Goal: Information Seeking & Learning: Learn about a topic

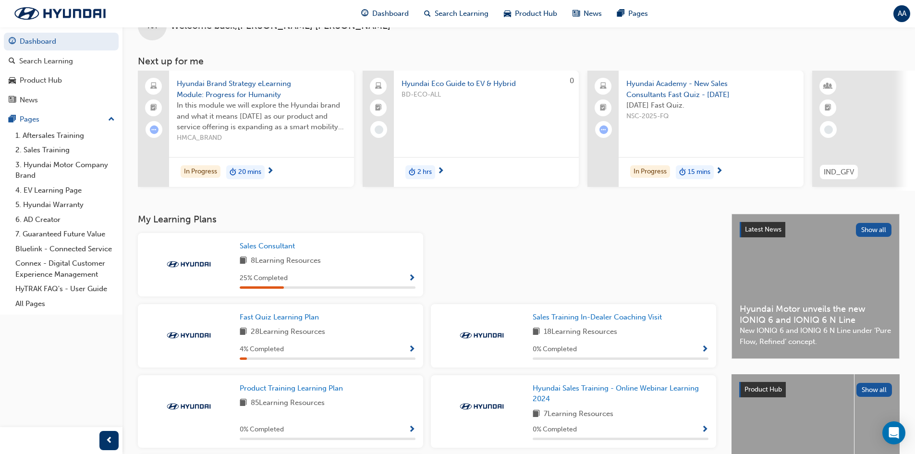
scroll to position [48, 0]
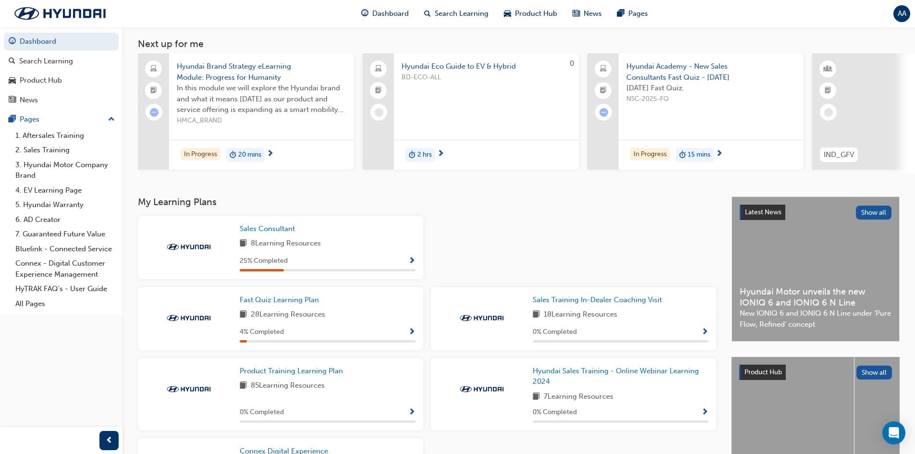
click at [337, 338] on div "4 % Completed" at bounding box center [328, 332] width 176 height 12
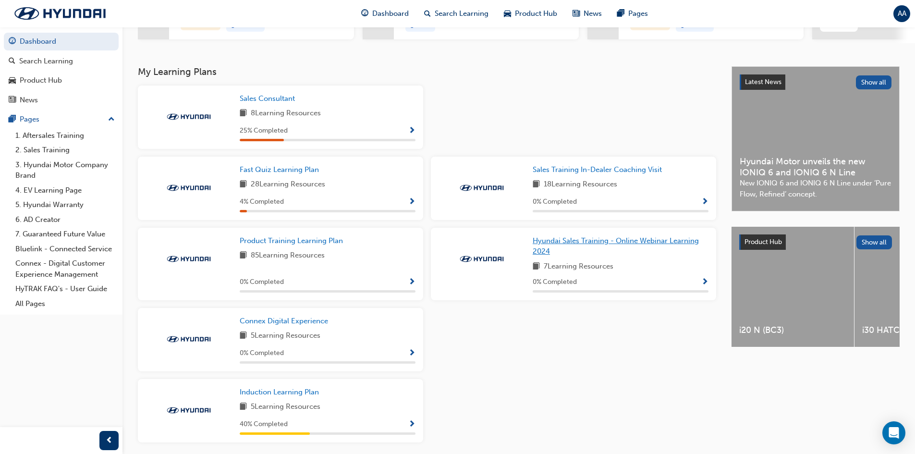
scroll to position [218, 0]
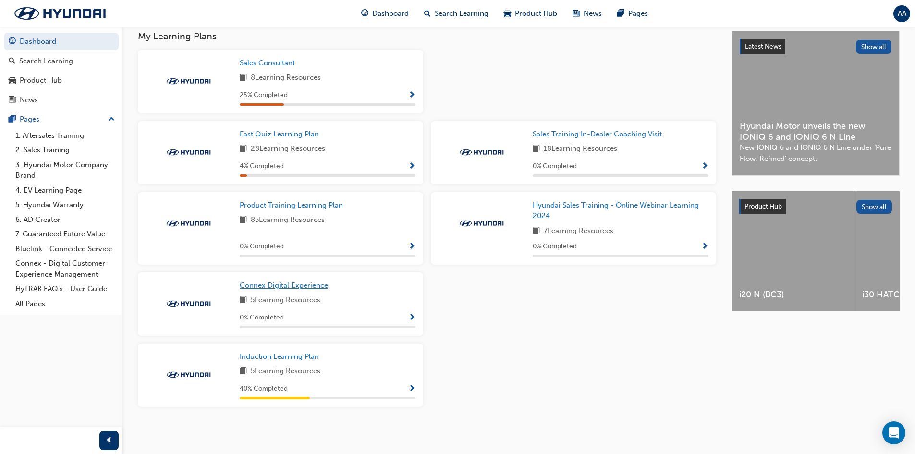
click at [306, 288] on span "Connex Digital Experience" at bounding box center [284, 285] width 88 height 9
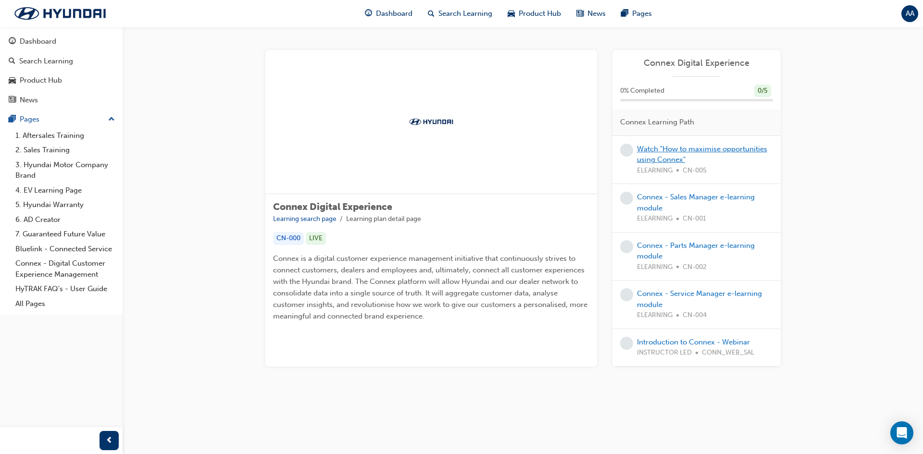
drag, startPoint x: 663, startPoint y: 154, endPoint x: 670, endPoint y: 150, distance: 8.6
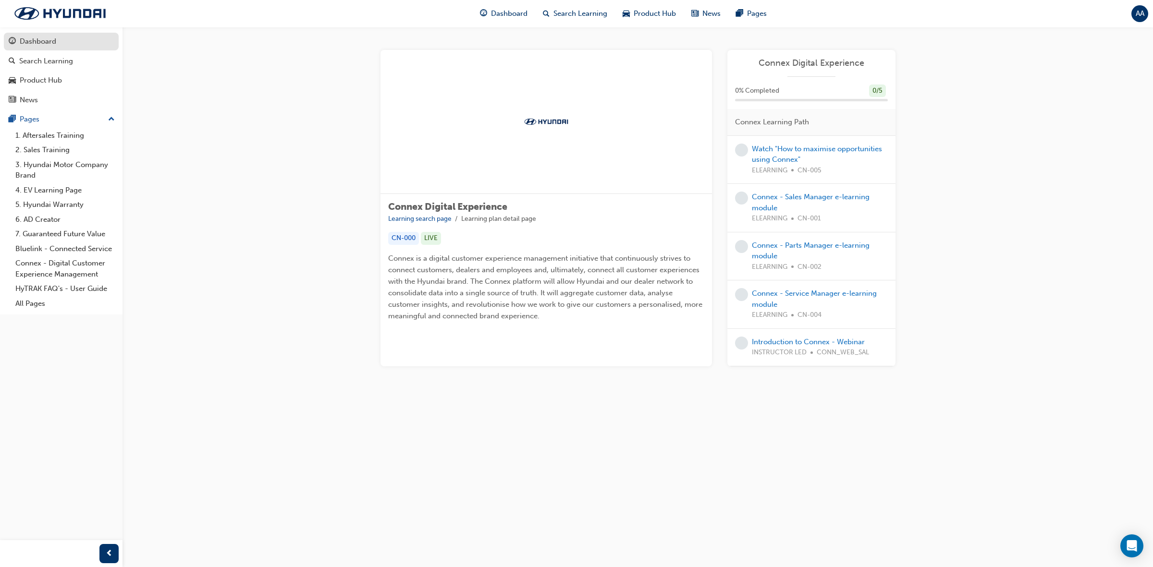
click at [53, 35] on link "Dashboard" at bounding box center [61, 42] width 115 height 18
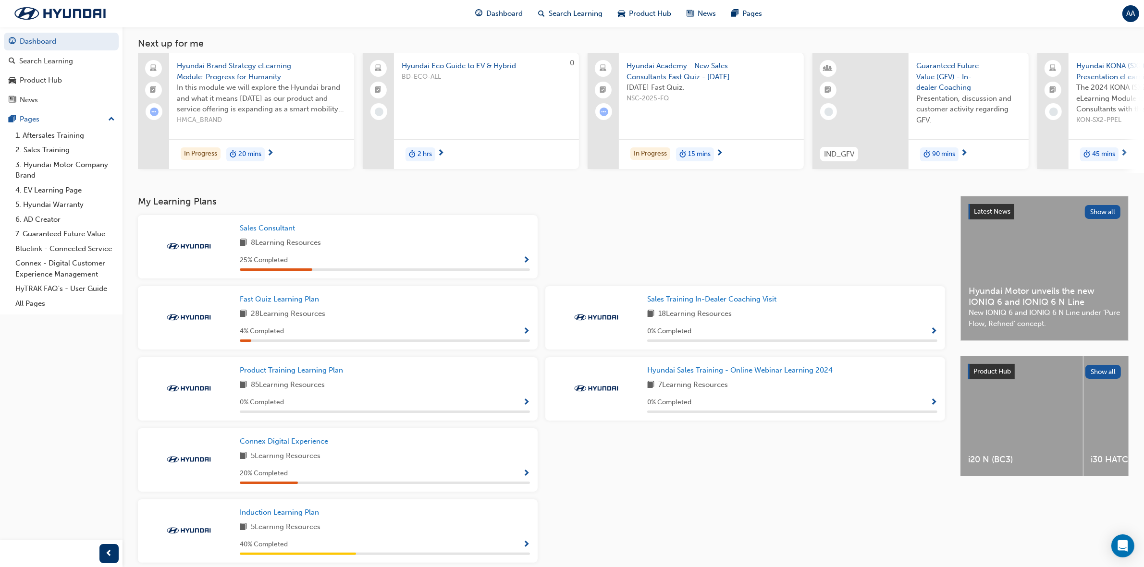
scroll to position [94, 0]
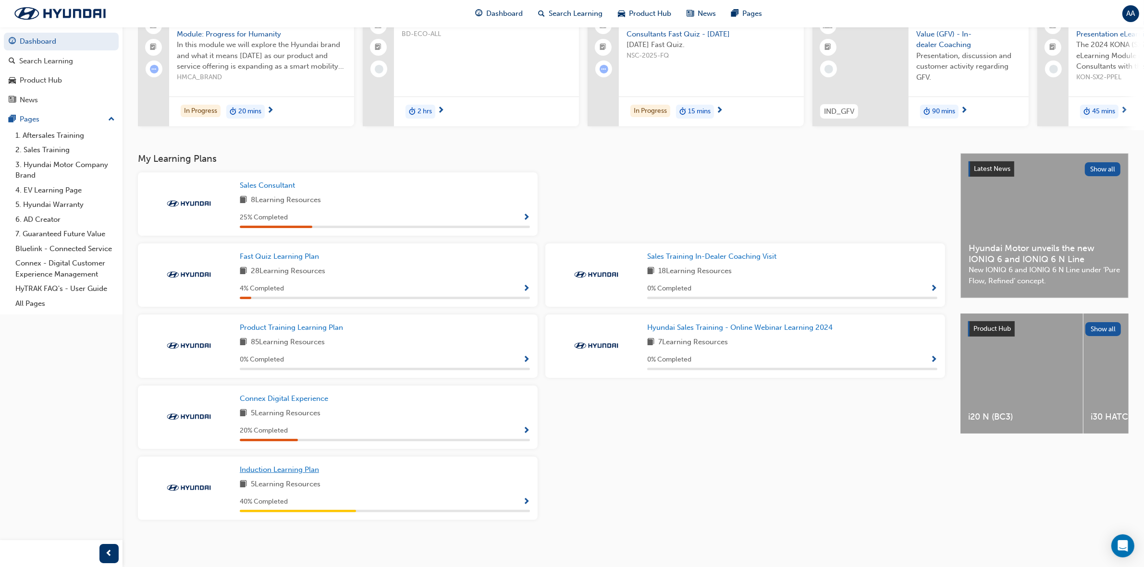
click at [294, 454] on span "Induction Learning Plan" at bounding box center [279, 470] width 79 height 9
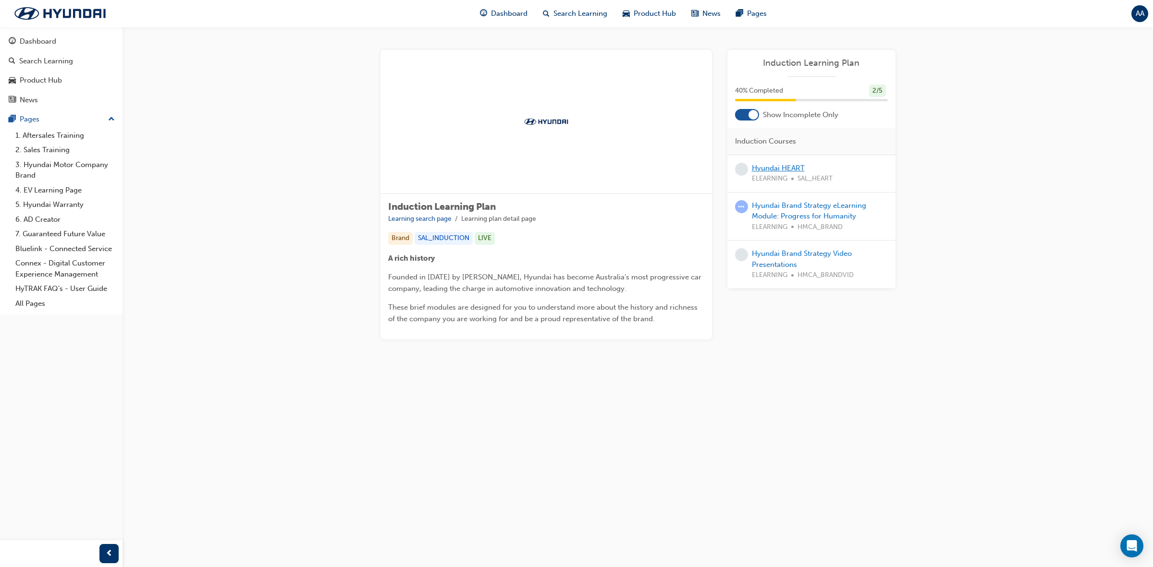
click at [782, 171] on link "Hyundai HEART" at bounding box center [778, 168] width 53 height 9
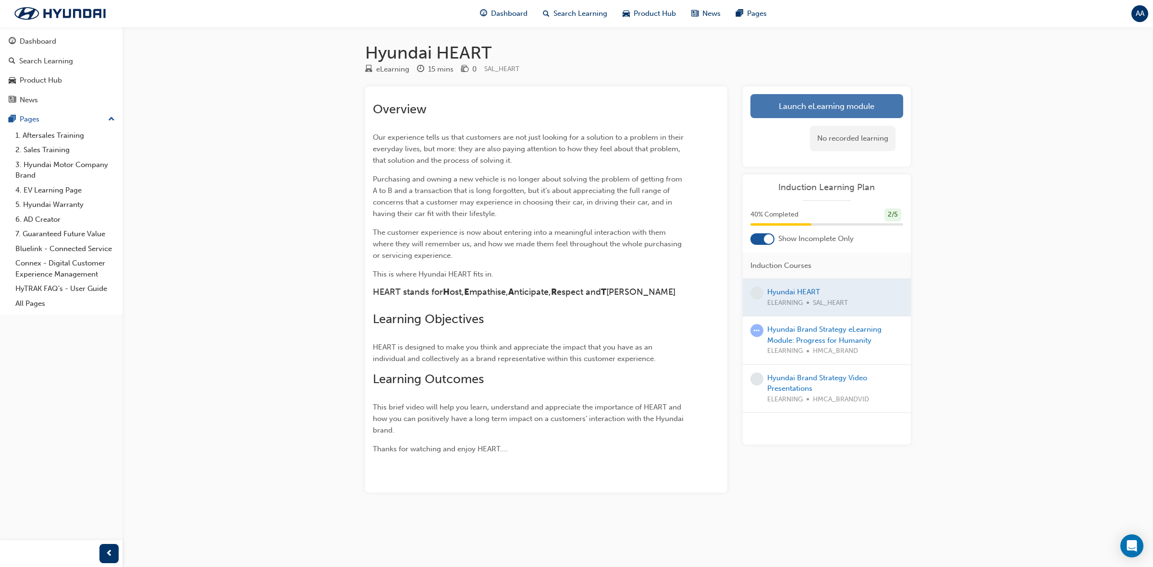
click at [793, 102] on link "Launch eLearning module" at bounding box center [827, 106] width 153 height 24
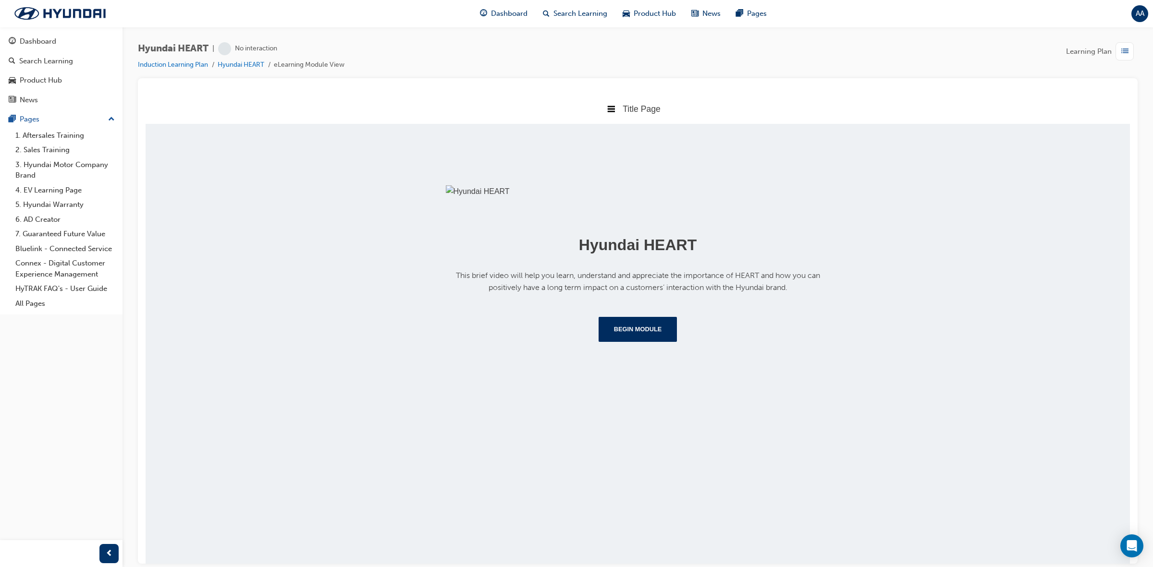
click at [656, 342] on button "Begin Module" at bounding box center [638, 329] width 79 height 25
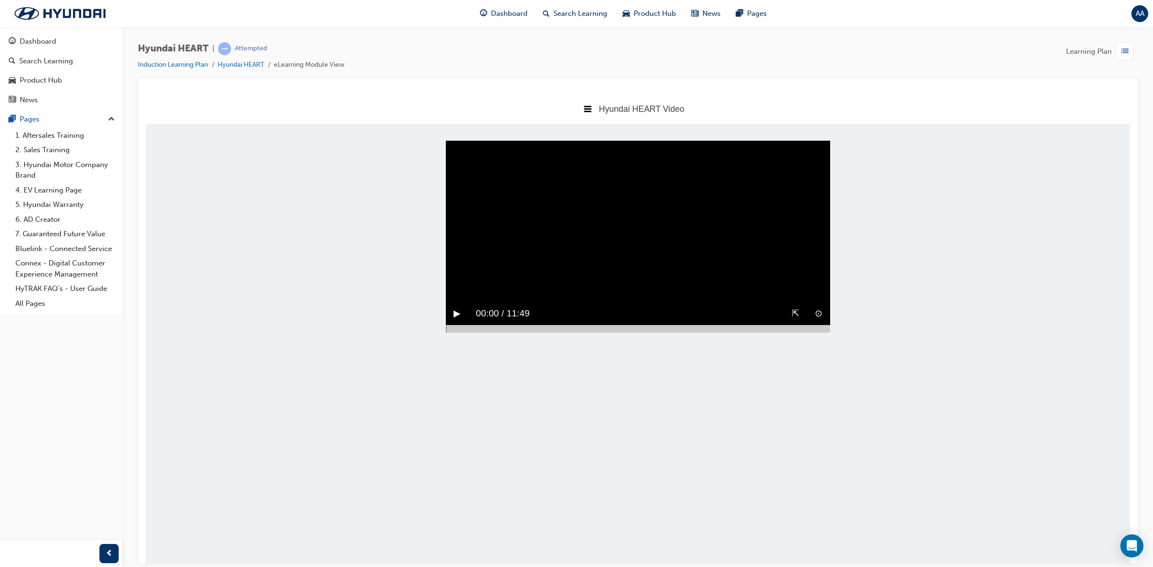
click at [460, 321] on button "▶︎" at bounding box center [457, 313] width 7 height 15
click at [817, 454] on body "Hyundai HEART Video Title Page Hyundai HEART Video Hyundai Key Behaviour Manual…" at bounding box center [638, 328] width 984 height 470
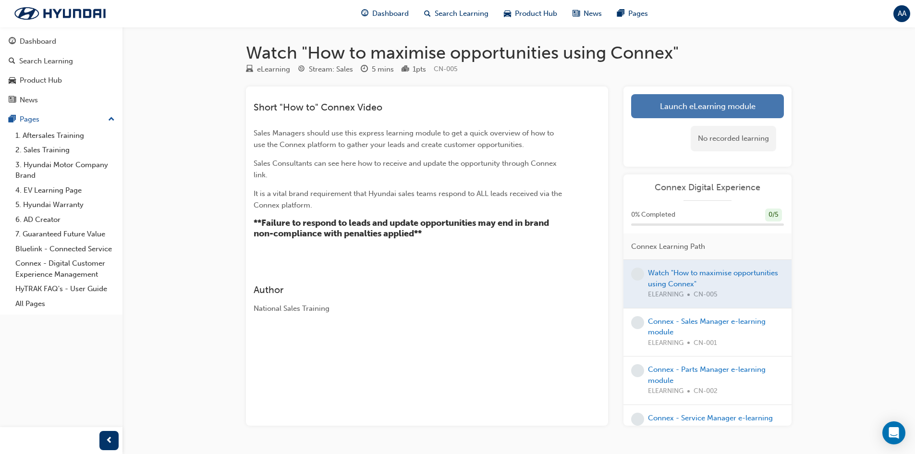
click at [665, 112] on link "Launch eLearning module" at bounding box center [707, 106] width 153 height 24
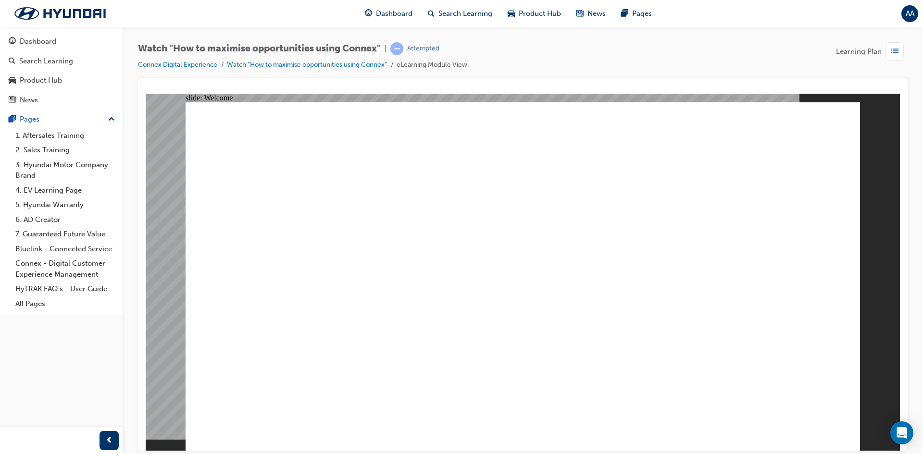
click at [146, 93] on image at bounding box center [146, 93] width 0 height 0
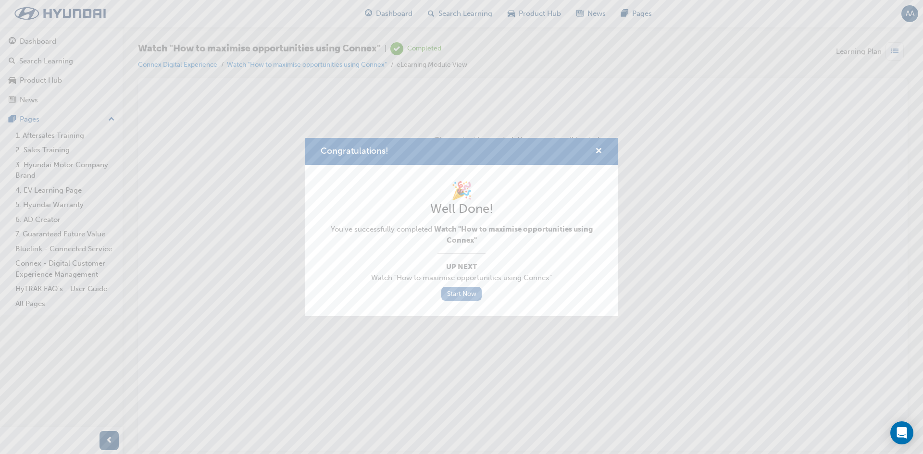
click at [459, 293] on link "Start Now" at bounding box center [461, 294] width 40 height 14
click at [458, 297] on link "Start Now" at bounding box center [461, 294] width 40 height 14
click at [463, 293] on link "Start Now" at bounding box center [461, 294] width 40 height 14
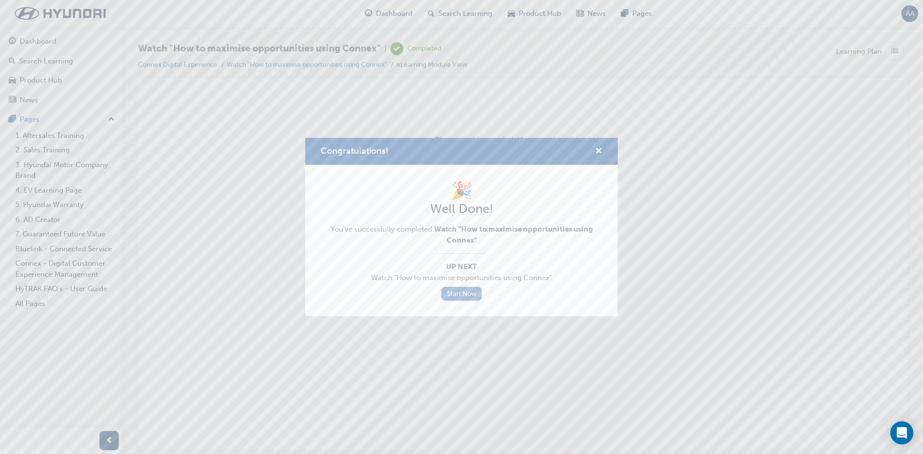
click at [465, 290] on link "Start Now" at bounding box center [461, 294] width 40 height 14
drag, startPoint x: 465, startPoint y: 295, endPoint x: 489, endPoint y: 279, distance: 29.1
click at [465, 296] on link "Start Now" at bounding box center [461, 294] width 40 height 14
click at [602, 153] on span "cross-icon" at bounding box center [598, 152] width 7 height 9
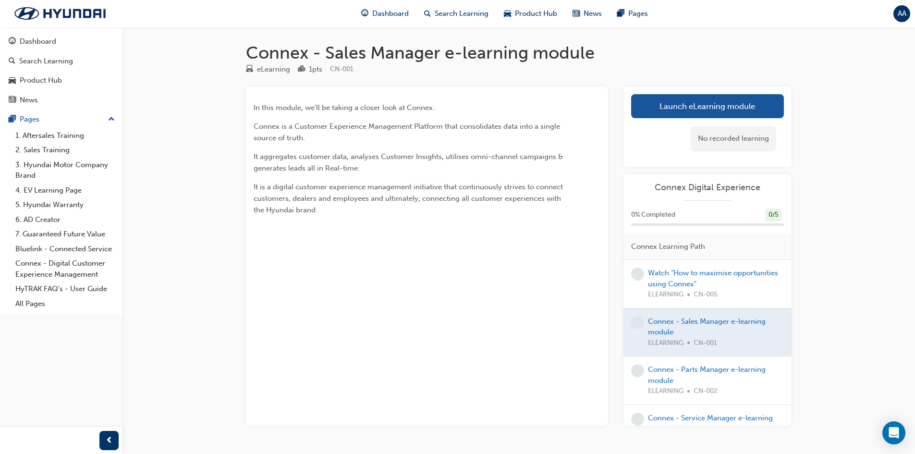
click at [718, 120] on div "No recorded learning" at bounding box center [707, 138] width 153 height 41
click at [720, 107] on link "Launch eLearning module" at bounding box center [707, 106] width 153 height 24
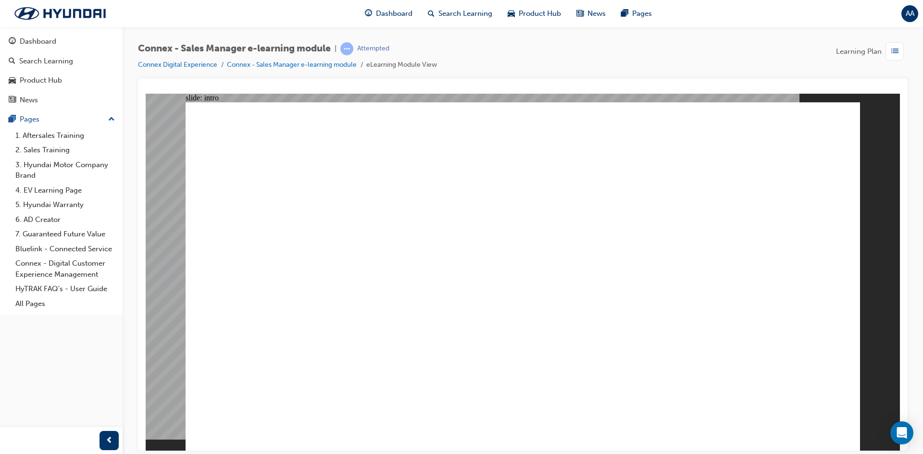
click at [640, 431] on div "Introduction Rectangle 1 What is Connex? Aggregates Customer data Aggregates Cu…" at bounding box center [522, 280] width 674 height 357
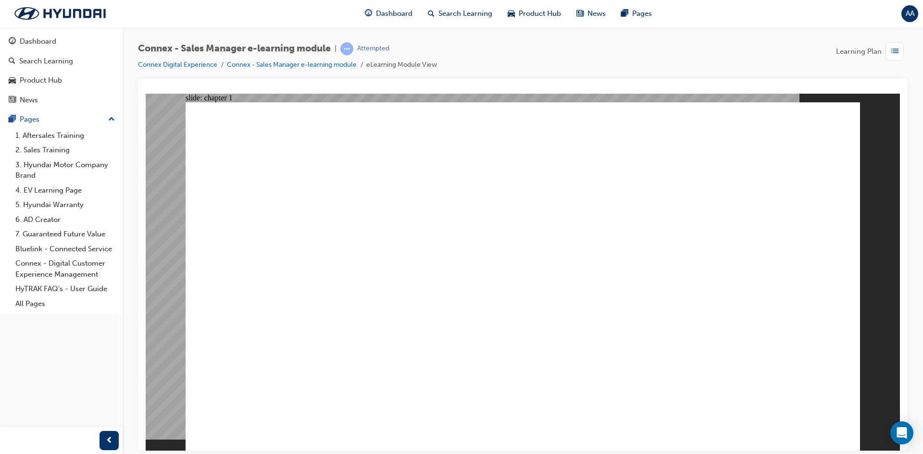
click at [640, 431] on div "Group 1 Rectangle 1 Rectangle 2 1. Dealer Portal Basics 1.1 Dealer Portal Login…" at bounding box center [522, 280] width 674 height 357
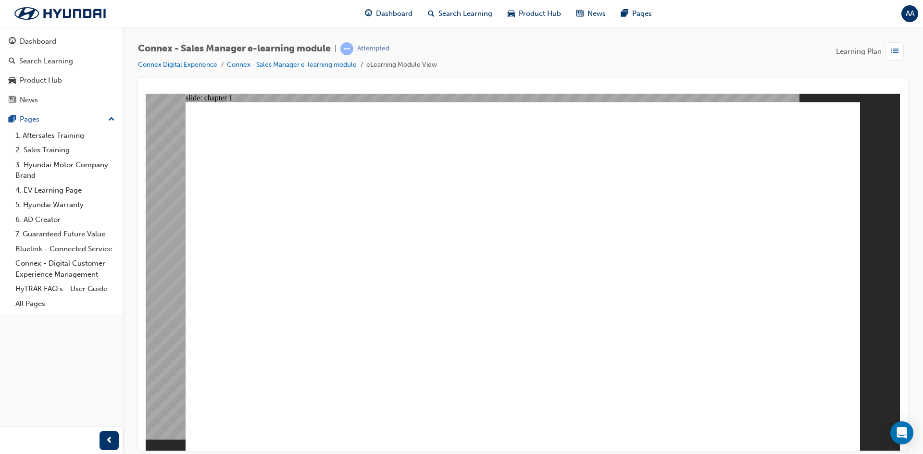
click at [146, 93] on image at bounding box center [146, 93] width 0 height 0
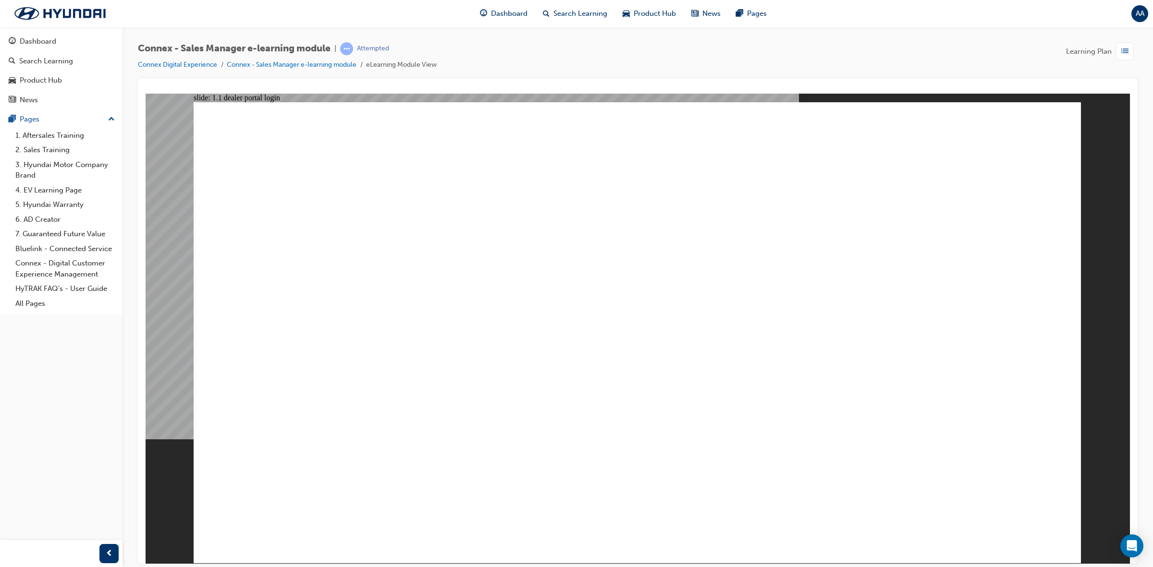
click at [53, 48] on link "Dashboard" at bounding box center [61, 42] width 115 height 18
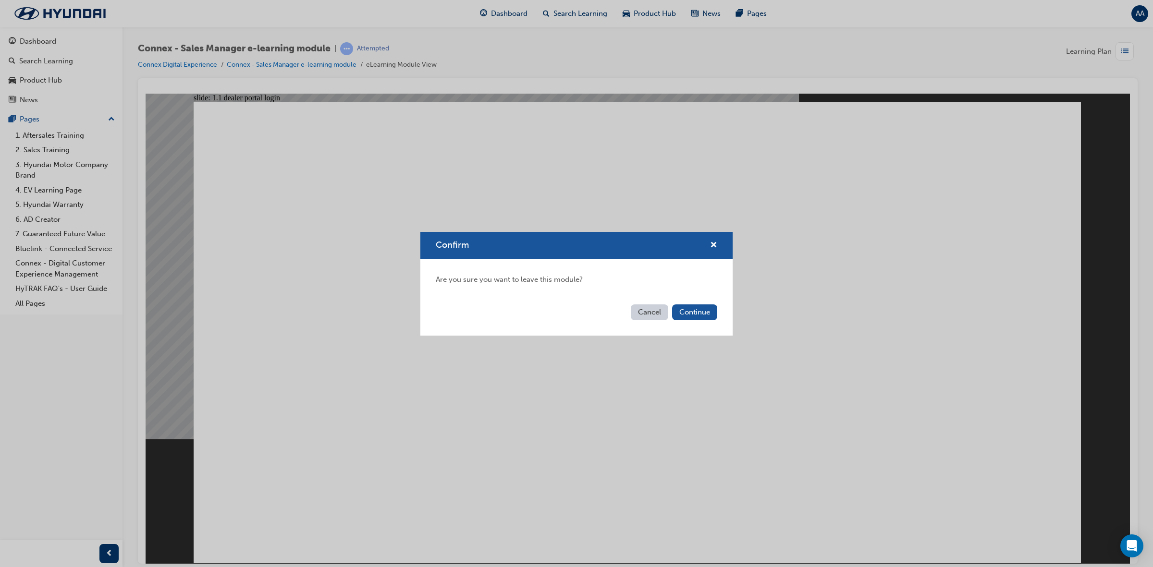
click at [686, 314] on button "Continue" at bounding box center [694, 313] width 45 height 16
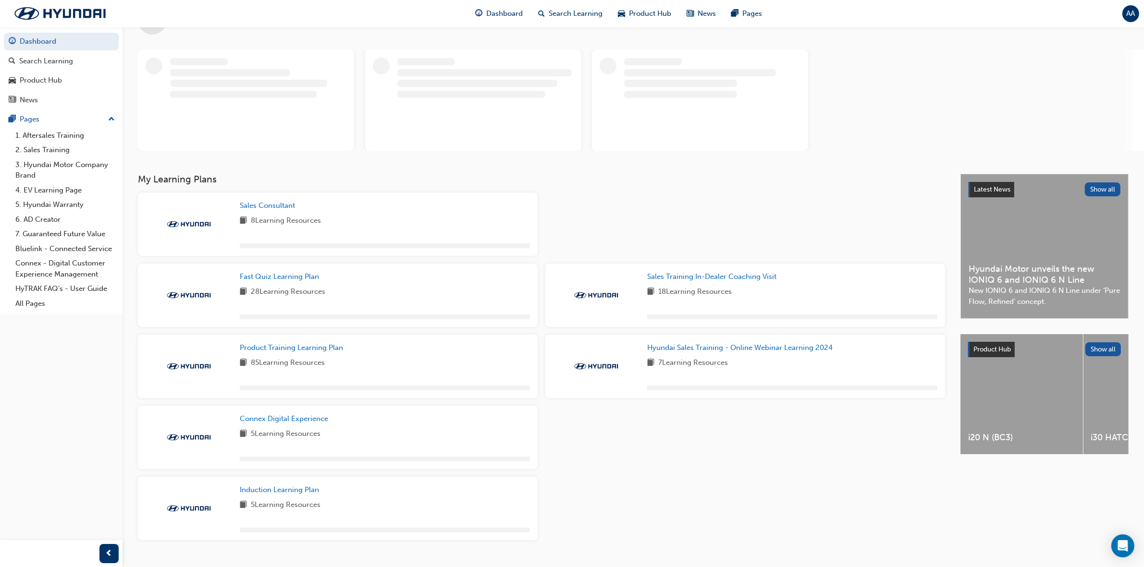
scroll to position [56, 0]
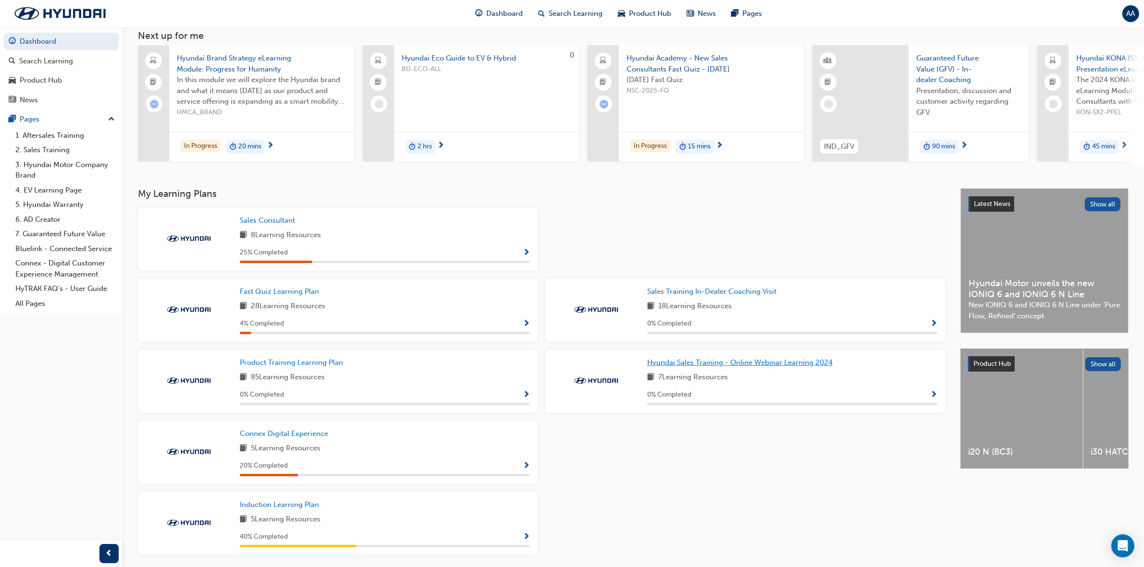
click at [751, 369] on link "Hyundai Sales Training - Online Webinar Learning 2024" at bounding box center [741, 362] width 189 height 11
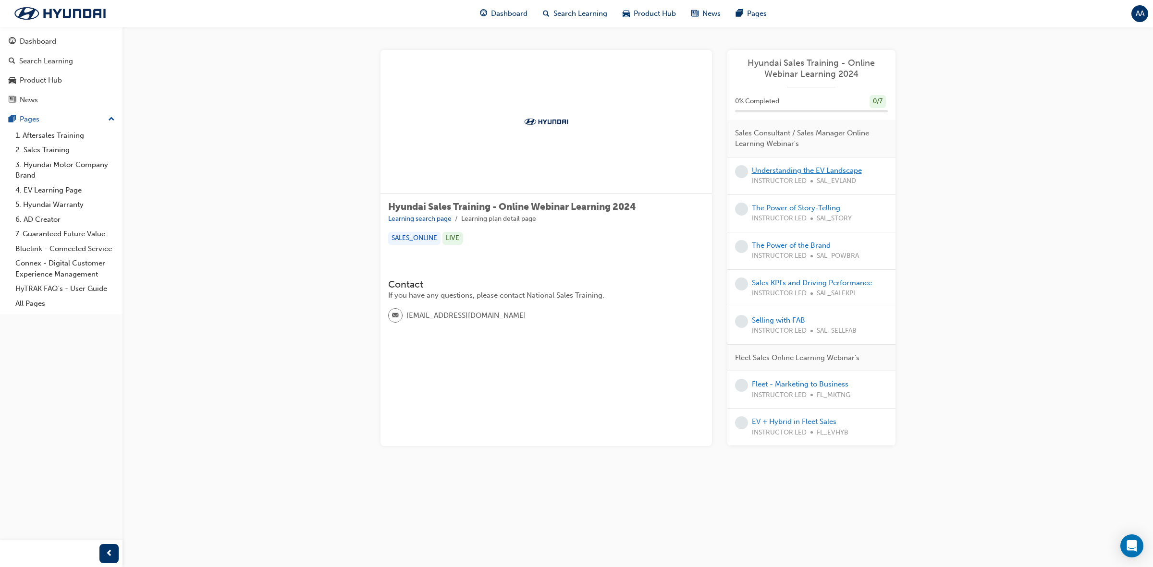
click at [779, 167] on link "Understanding the EV Landscape" at bounding box center [807, 170] width 110 height 9
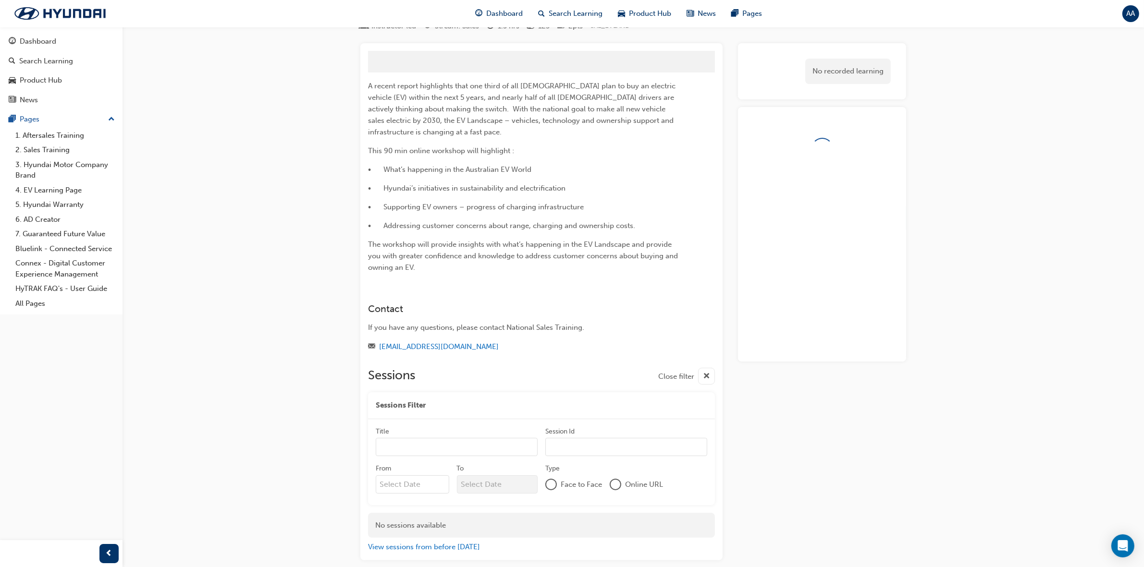
scroll to position [45, 0]
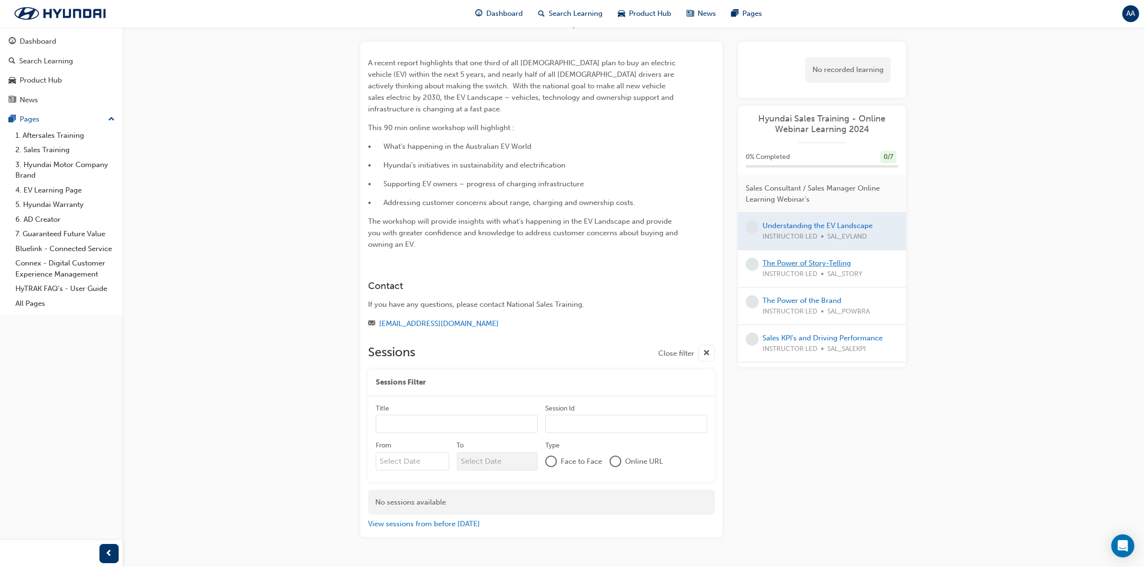
click at [794, 267] on link "The Power of Story-Telling" at bounding box center [807, 263] width 88 height 9
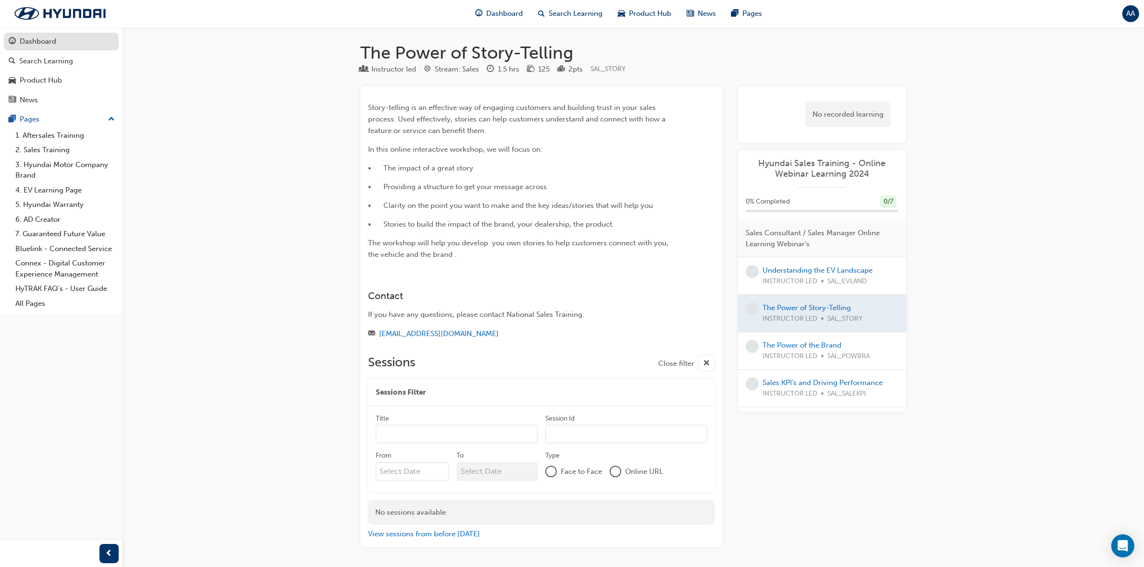
click at [65, 41] on div "Dashboard" at bounding box center [61, 42] width 105 height 12
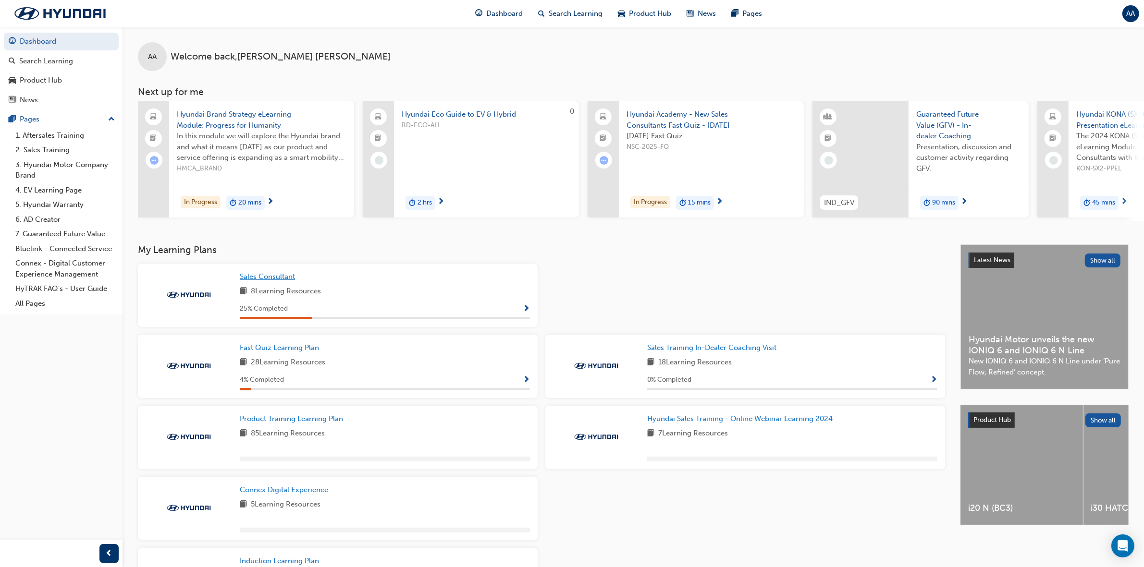
click at [273, 281] on span "Sales Consultant" at bounding box center [267, 276] width 55 height 9
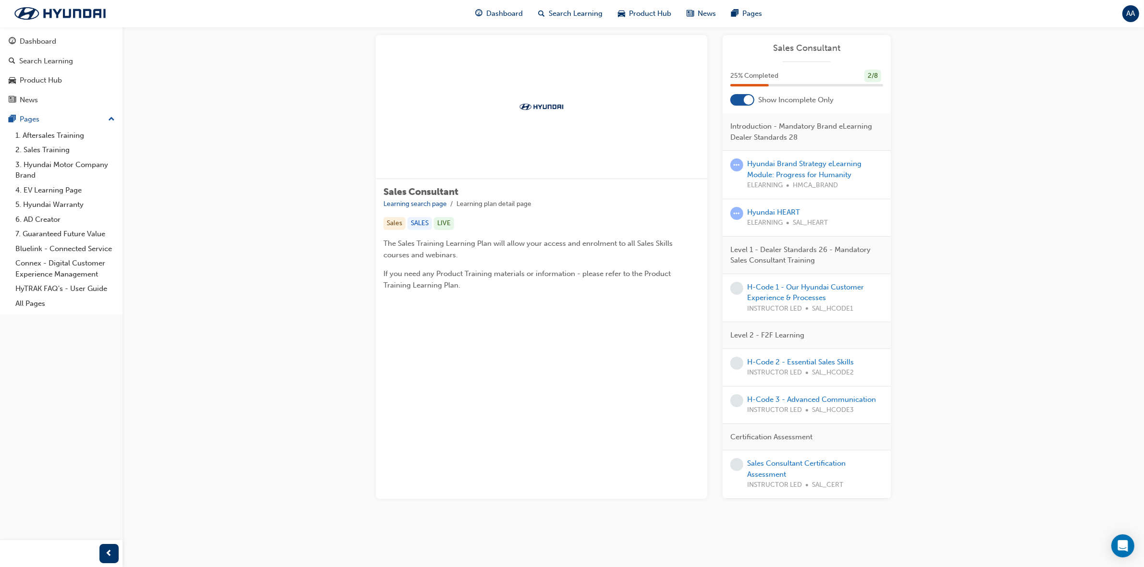
scroll to position [23, 0]
click at [775, 287] on link "H-Code 1 - Our Hyundai Customer Experience & Processes" at bounding box center [805, 291] width 117 height 20
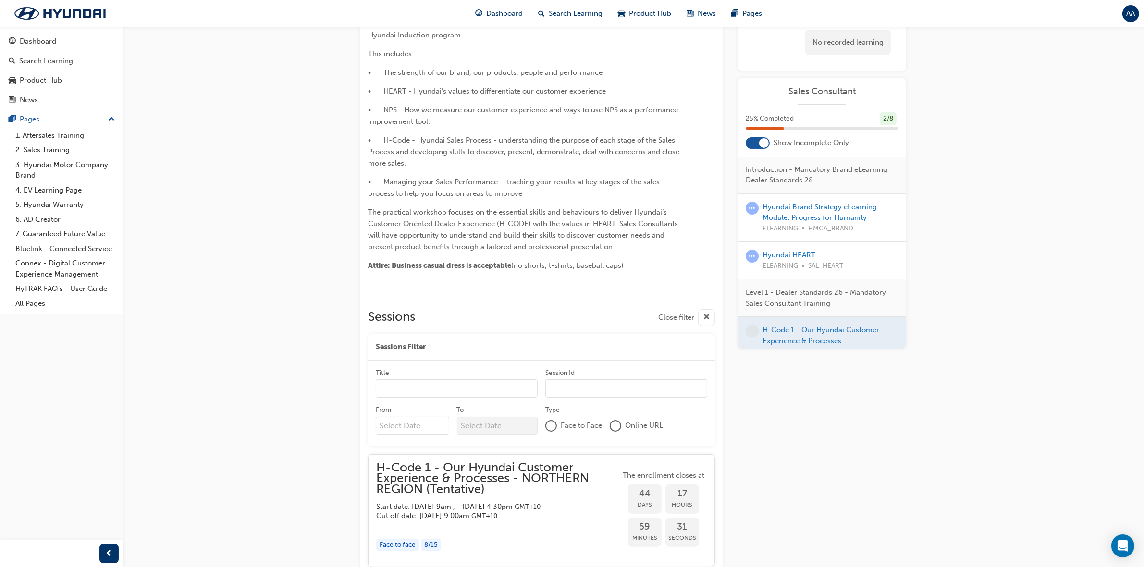
scroll to position [209, 0]
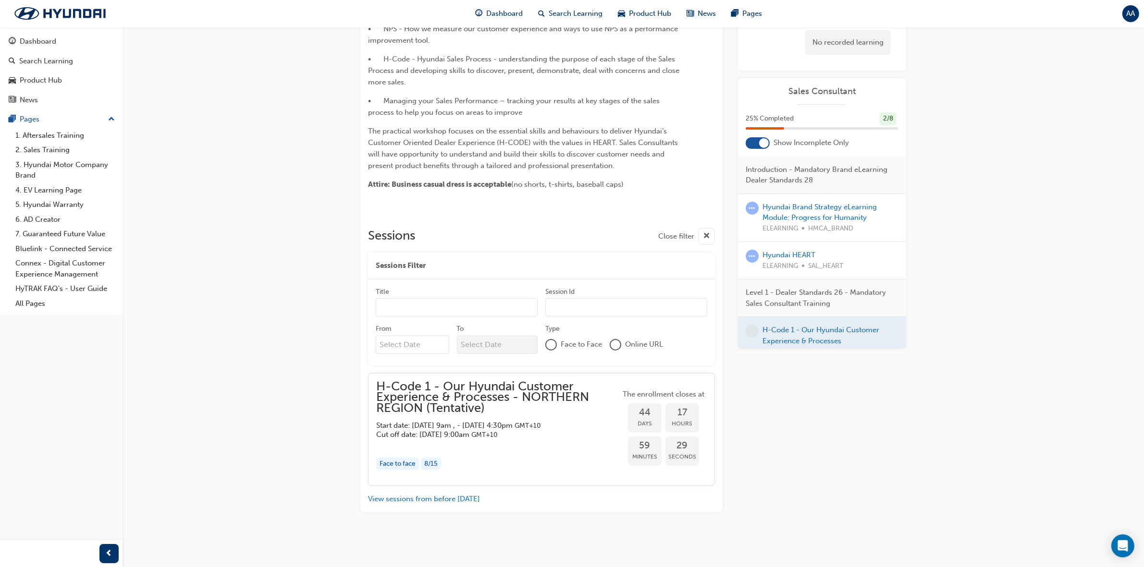
click at [477, 449] on div "button" at bounding box center [498, 444] width 244 height 11
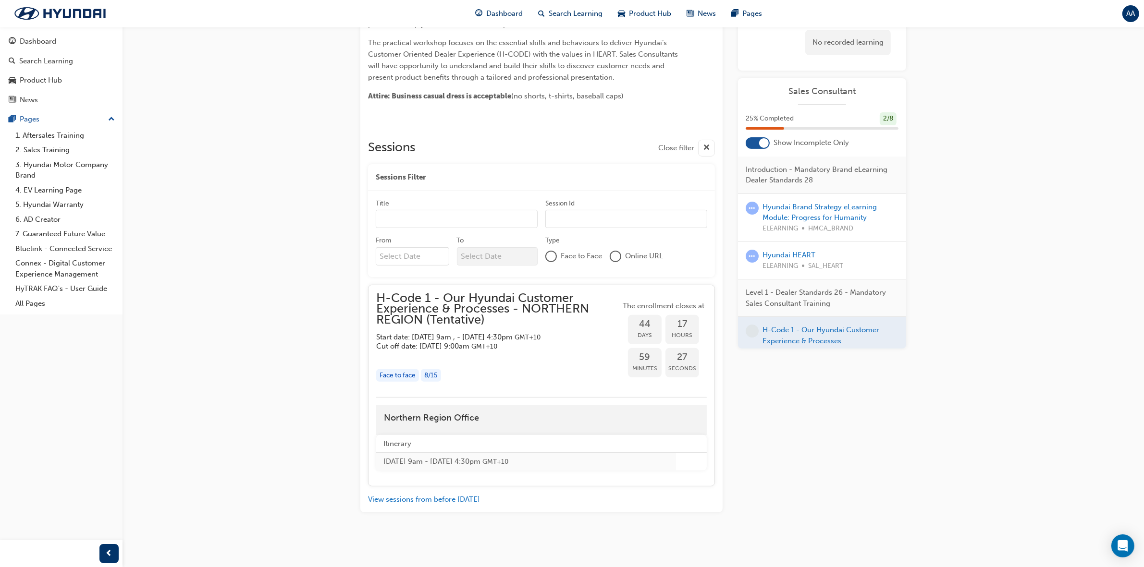
click at [401, 366] on div "H-Code 1 - Our Hyundai Customer Experience & Processes - NORTHERN REGION (Tenta…" at bounding box center [498, 341] width 244 height 97
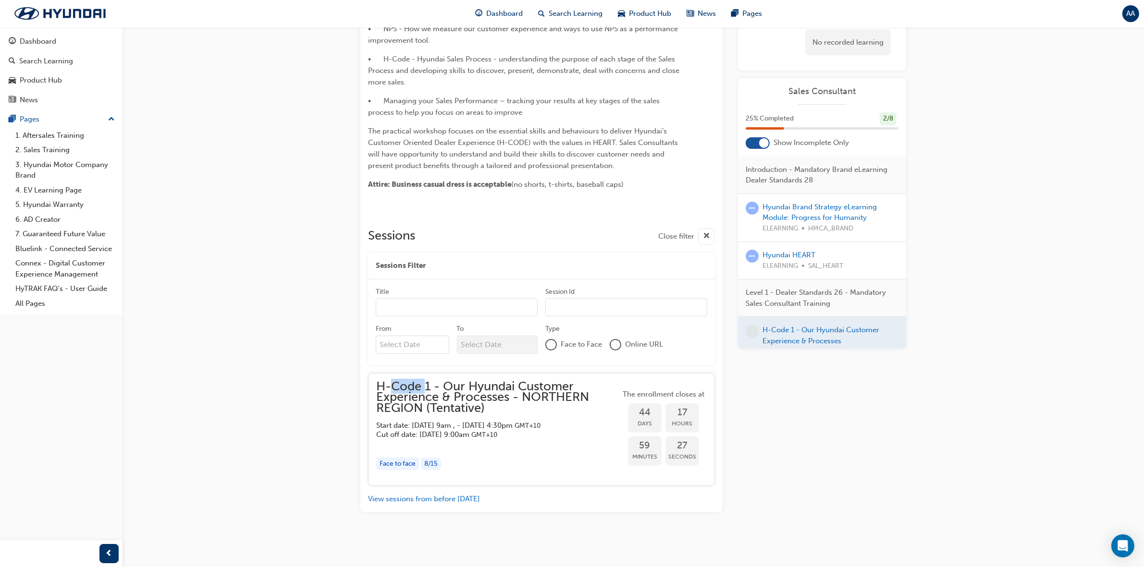
click at [401, 373] on div "H-Code 1 - Our Hyundai Customer Experience & Processes - NORTHERN REGION (Tenta…" at bounding box center [541, 429] width 347 height 113
click at [402, 431] on h5 "Cut off date: Tue 11 Nov 2025, 9:00am GMT+10" at bounding box center [490, 435] width 229 height 9
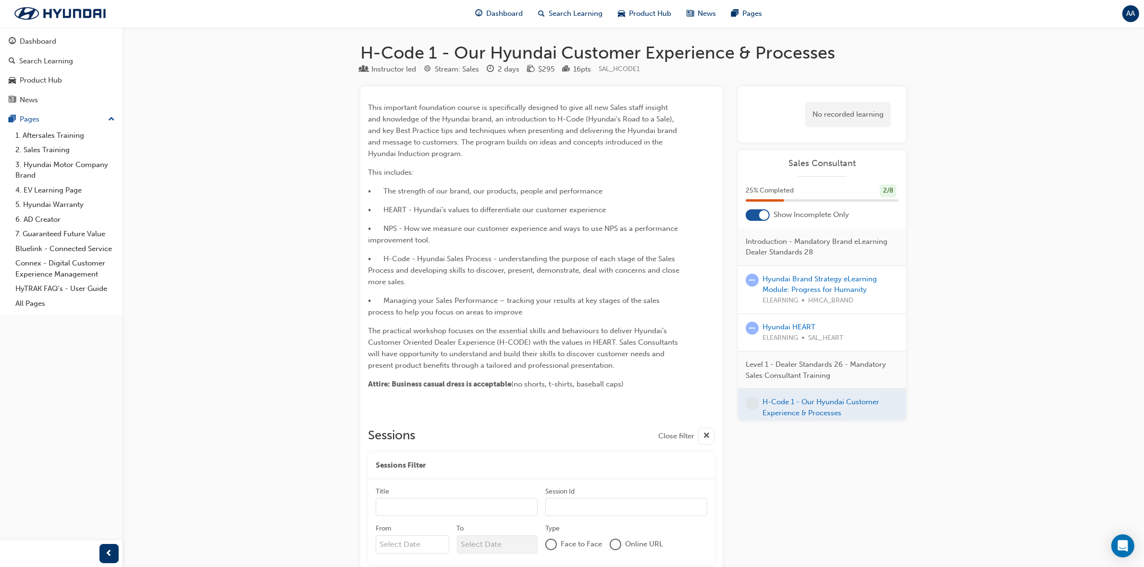
scroll to position [120, 0]
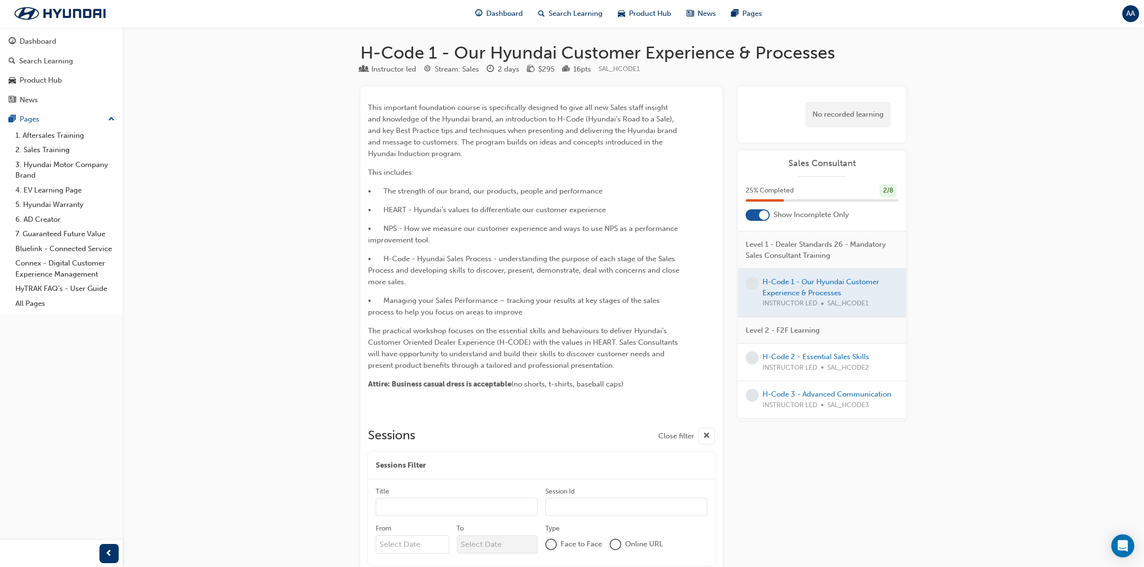
click at [798, 351] on div "H-Code 2 - Essential Sales Skills INSTRUCTOR LED SAL_HCODE2" at bounding box center [822, 362] width 168 height 37
click at [798, 354] on link "H-Code 2 - Essential Sales Skills" at bounding box center [816, 357] width 107 height 9
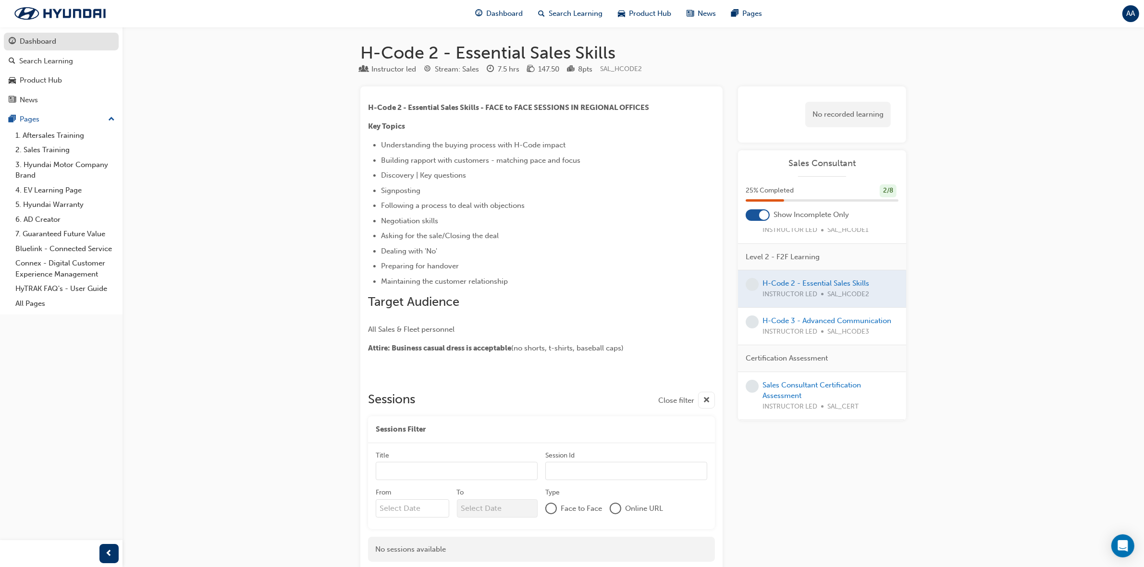
click at [44, 46] on div "Dashboard" at bounding box center [38, 41] width 37 height 11
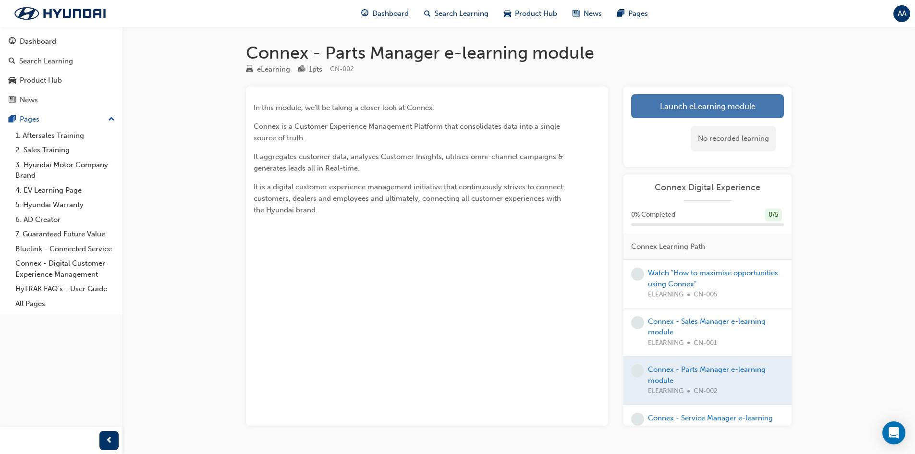
click at [660, 108] on link "Launch eLearning module" at bounding box center [707, 106] width 153 height 24
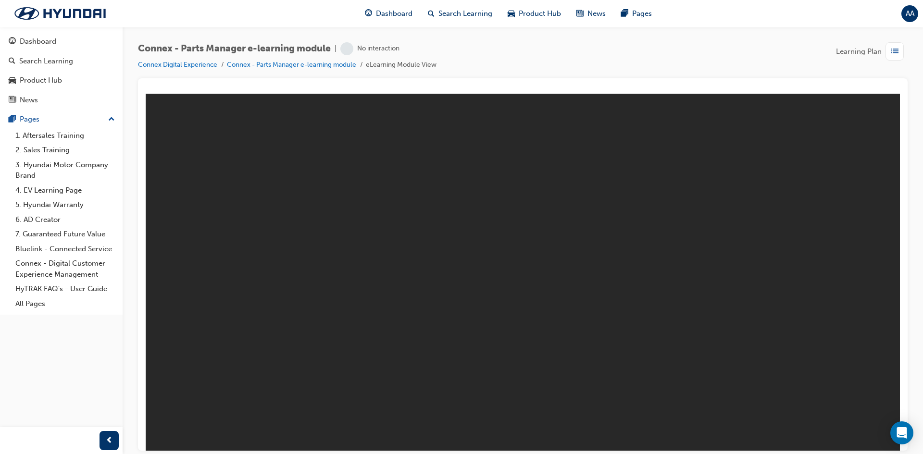
click at [384, 279] on body at bounding box center [523, 271] width 754 height 357
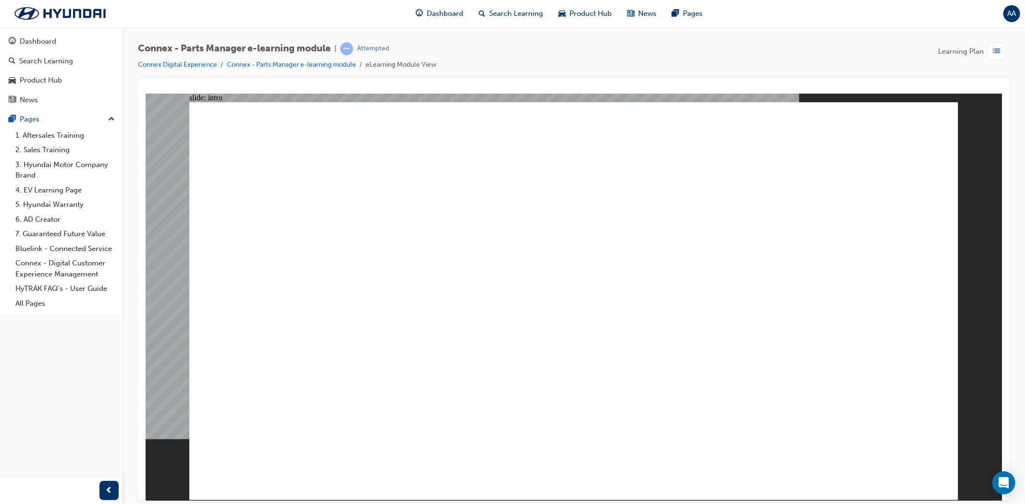
click at [706, 454] on div "Introduction Rectangle 1 What is Connex? Aggregates Customer data Aggregates Cu…" at bounding box center [573, 305] width 769 height 407
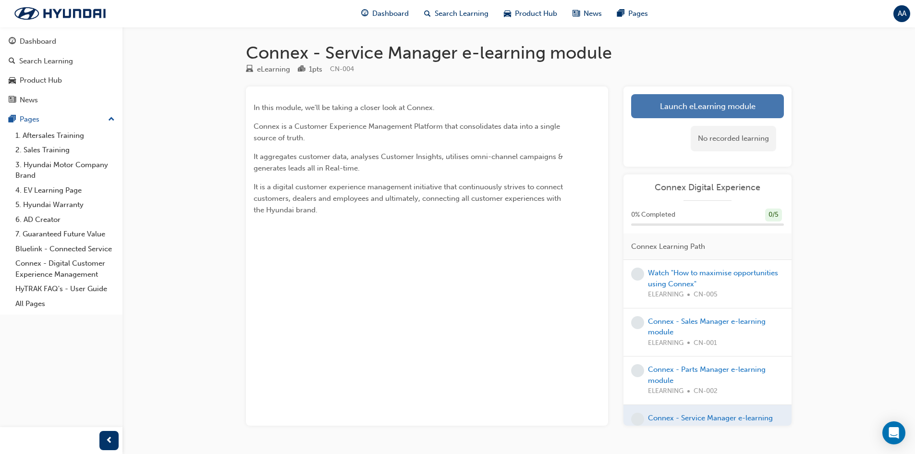
click at [663, 102] on link "Launch eLearning module" at bounding box center [707, 106] width 153 height 24
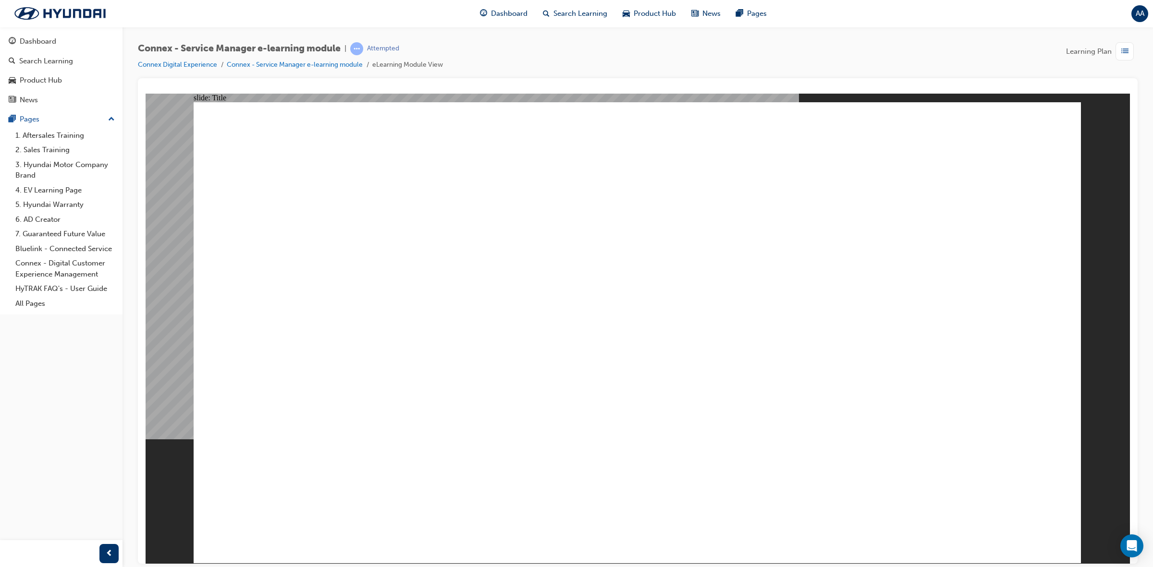
click at [146, 93] on image at bounding box center [146, 93] width 0 height 0
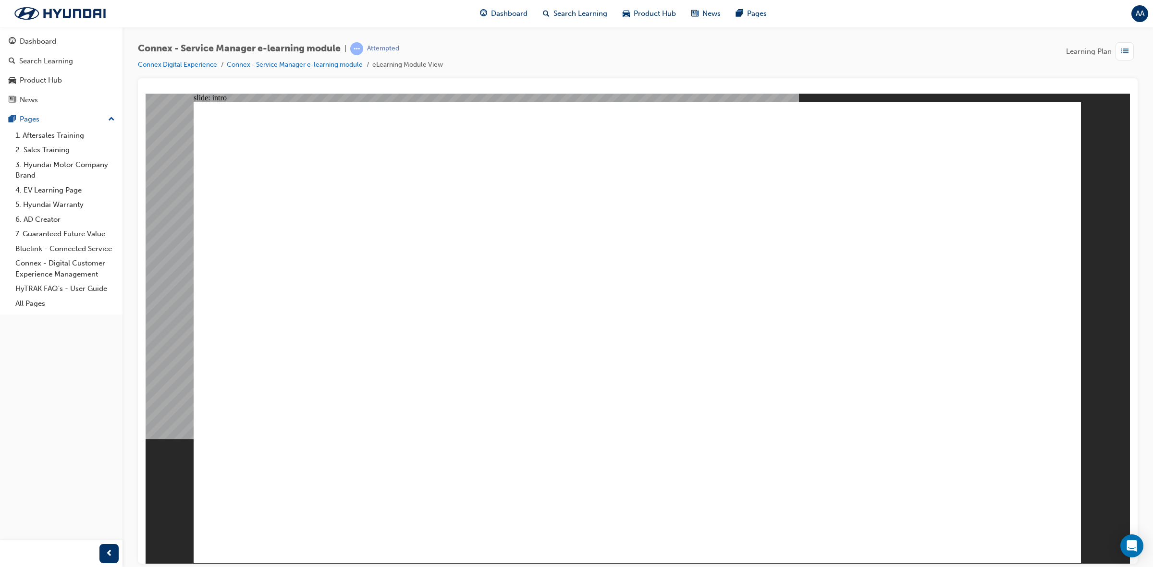
click at [146, 93] on image at bounding box center [146, 93] width 0 height 0
click at [788, 454] on div "Group 1 Rectangle 1 Rectangle 2 1. Dealer Portal Basics 1.1 Dealer Portal Login…" at bounding box center [637, 337] width 887 height 470
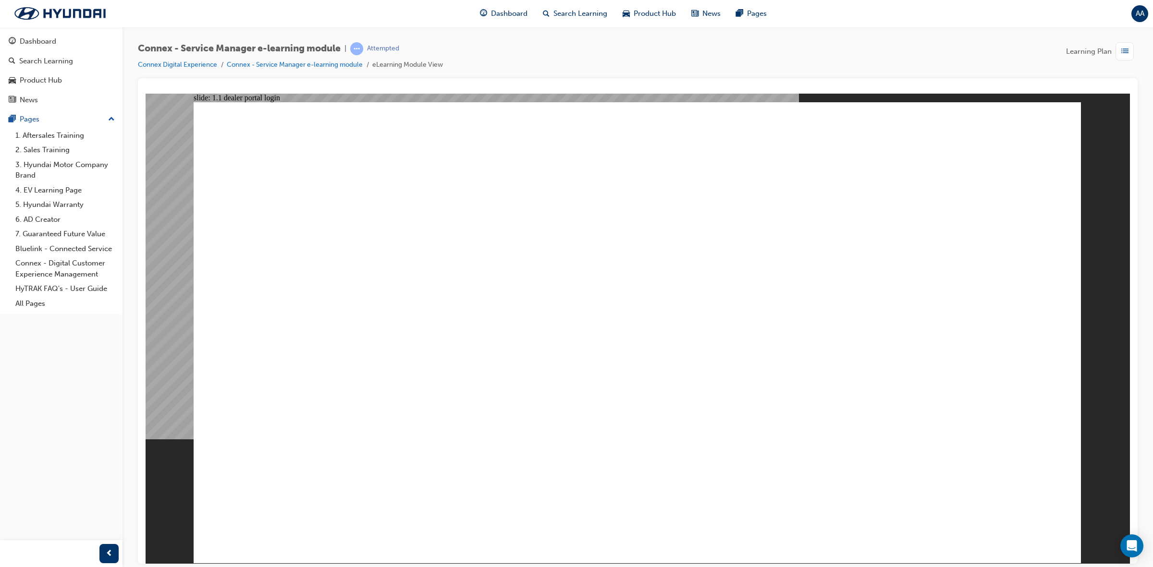
drag, startPoint x: 883, startPoint y: 542, endPoint x: 716, endPoint y: 420, distance: 206.6
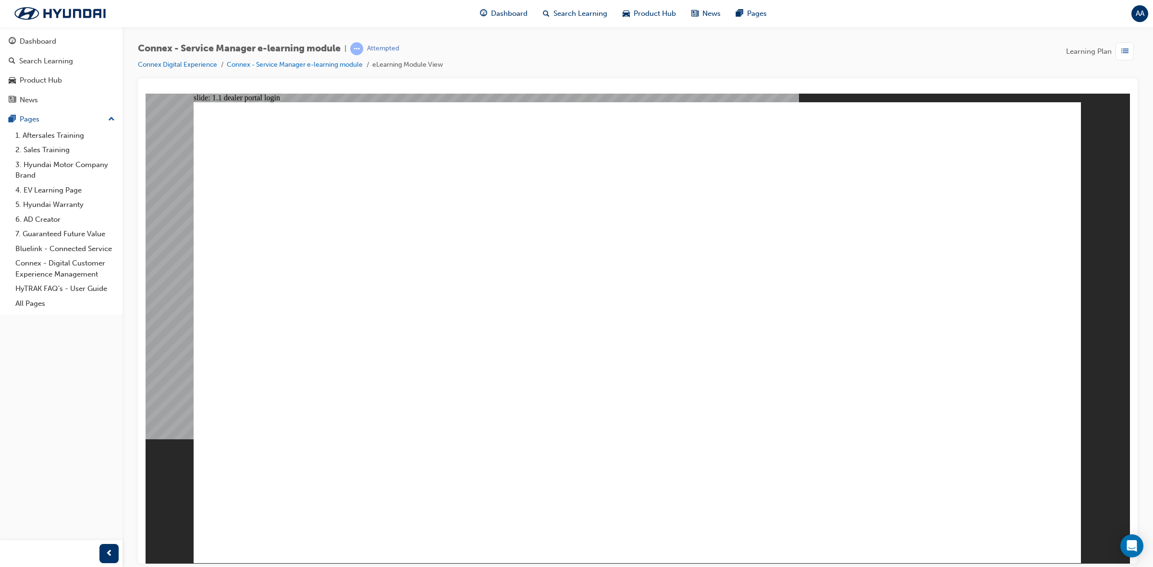
click at [795, 454] on div "1.2 Home Page Basics 1 Rectangle 1 + 1 1 + Group Rectangle Menu Resources arrow…" at bounding box center [637, 337] width 887 height 470
